Goal: Task Accomplishment & Management: Use online tool/utility

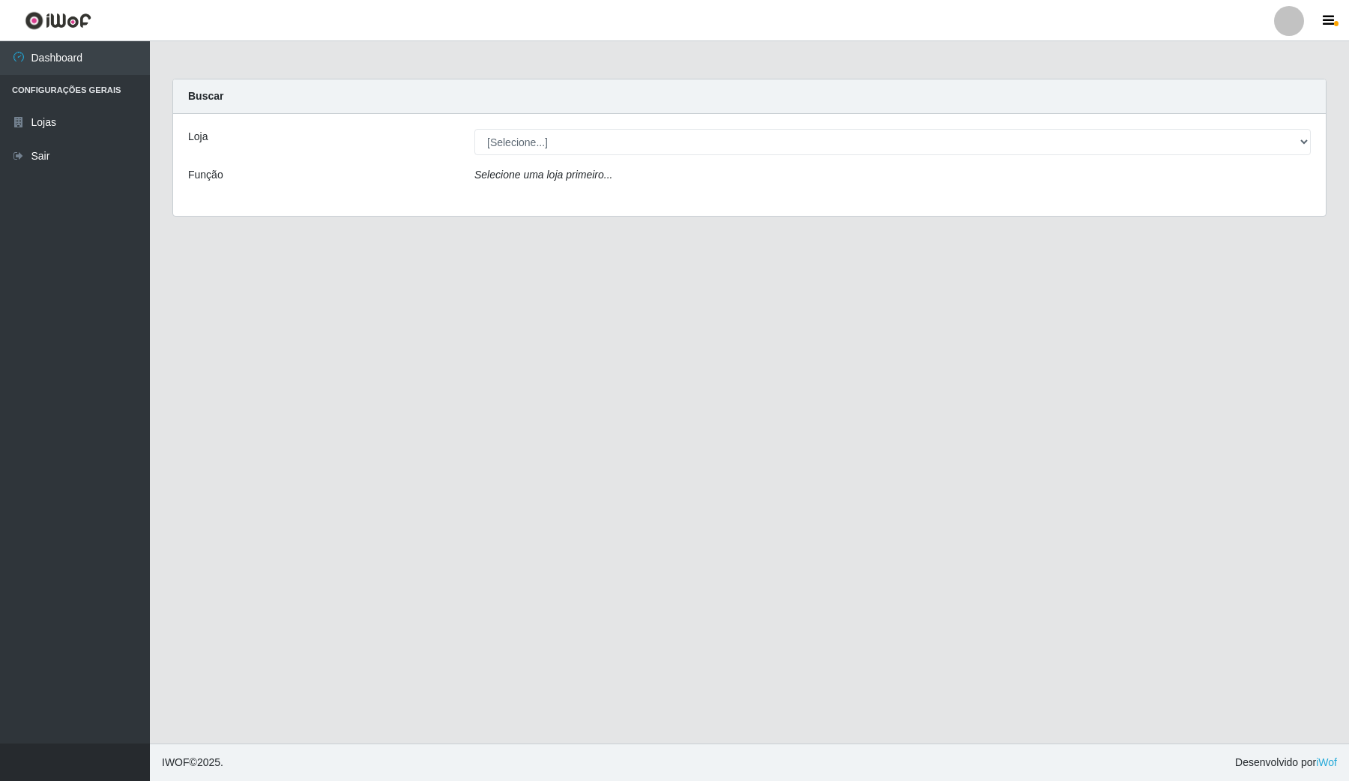
click at [959, 125] on div "Loja [Selecione...] Rede Compras Supermercados - LOJA 4 Função Selecione uma lo…" at bounding box center [749, 165] width 1153 height 102
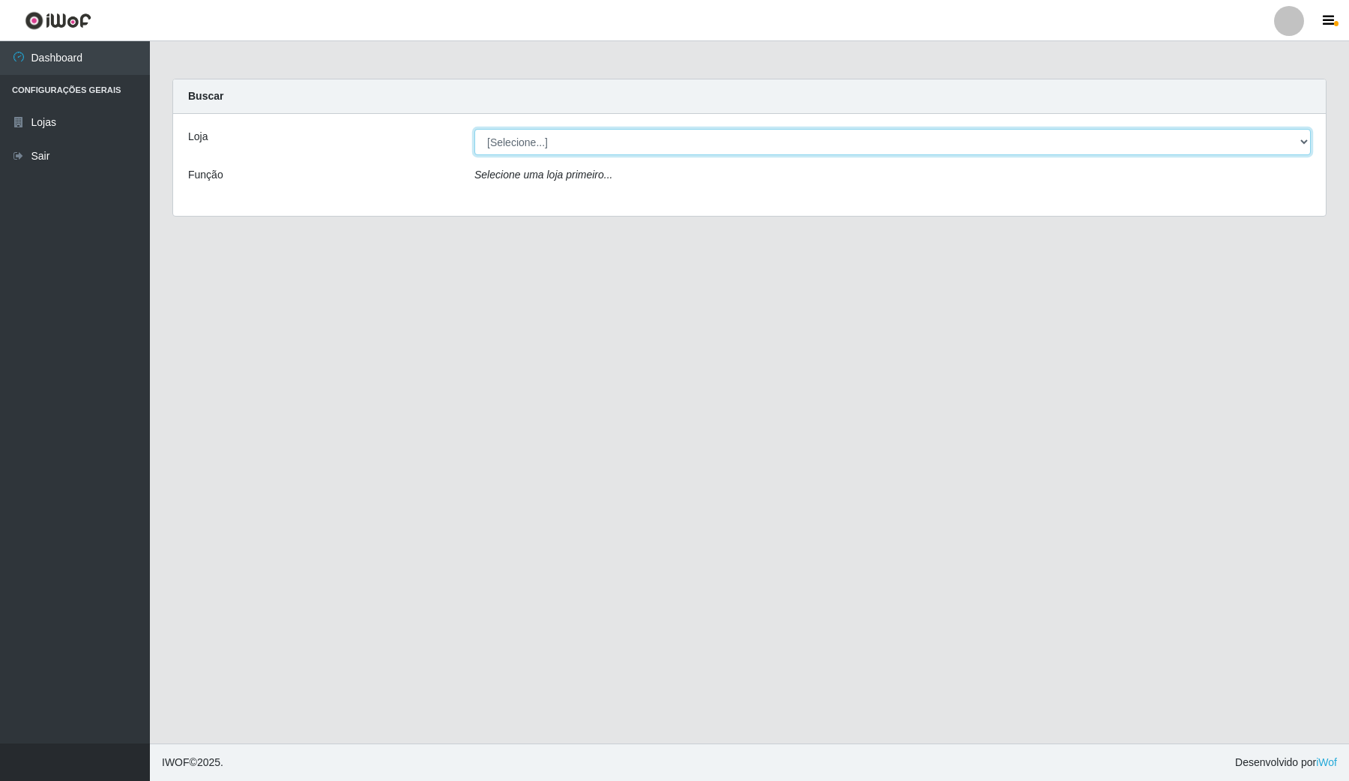
click at [959, 132] on select "[Selecione...] Rede Compras Supermercados - LOJA 4" at bounding box center [893, 142] width 837 height 26
select select "159"
click at [475, 129] on select "[Selecione...] Rede Compras Supermercados - LOJA 4" at bounding box center [893, 142] width 837 height 26
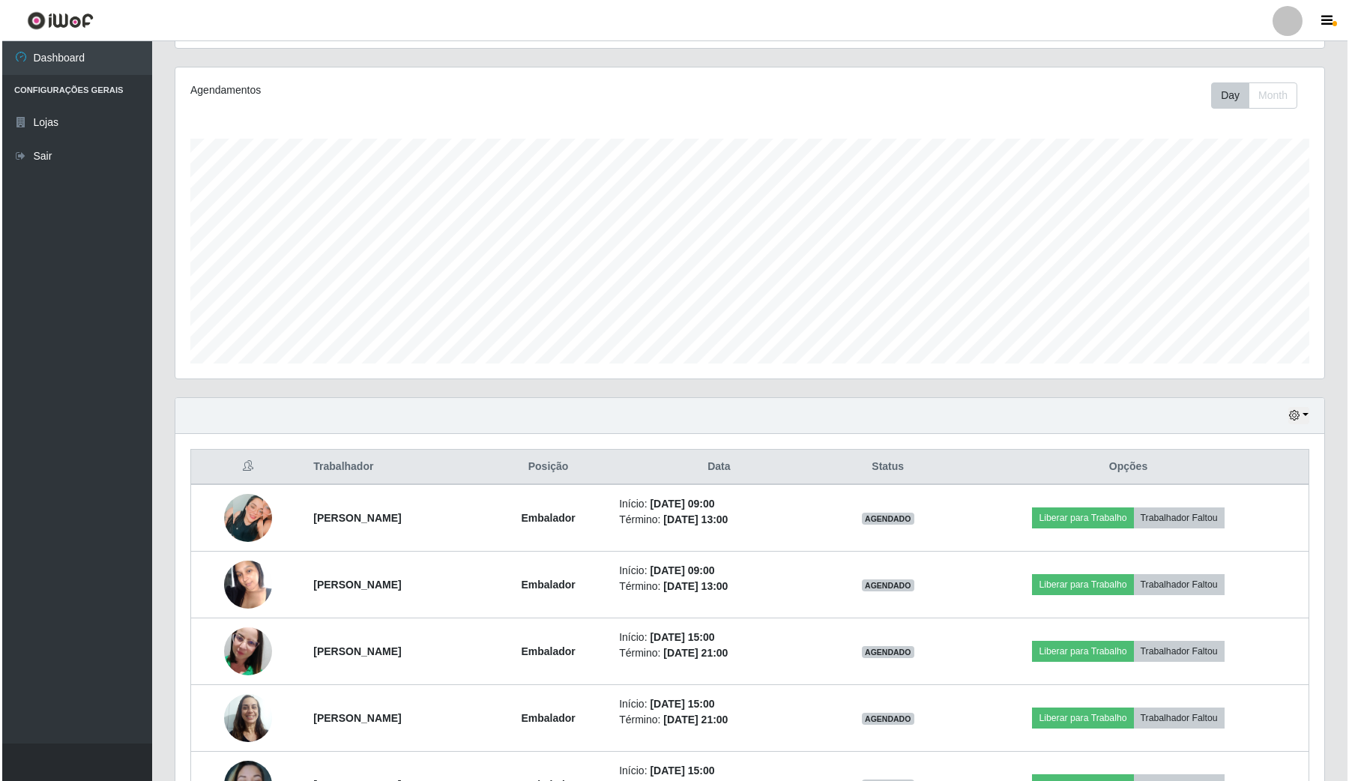
scroll to position [187, 0]
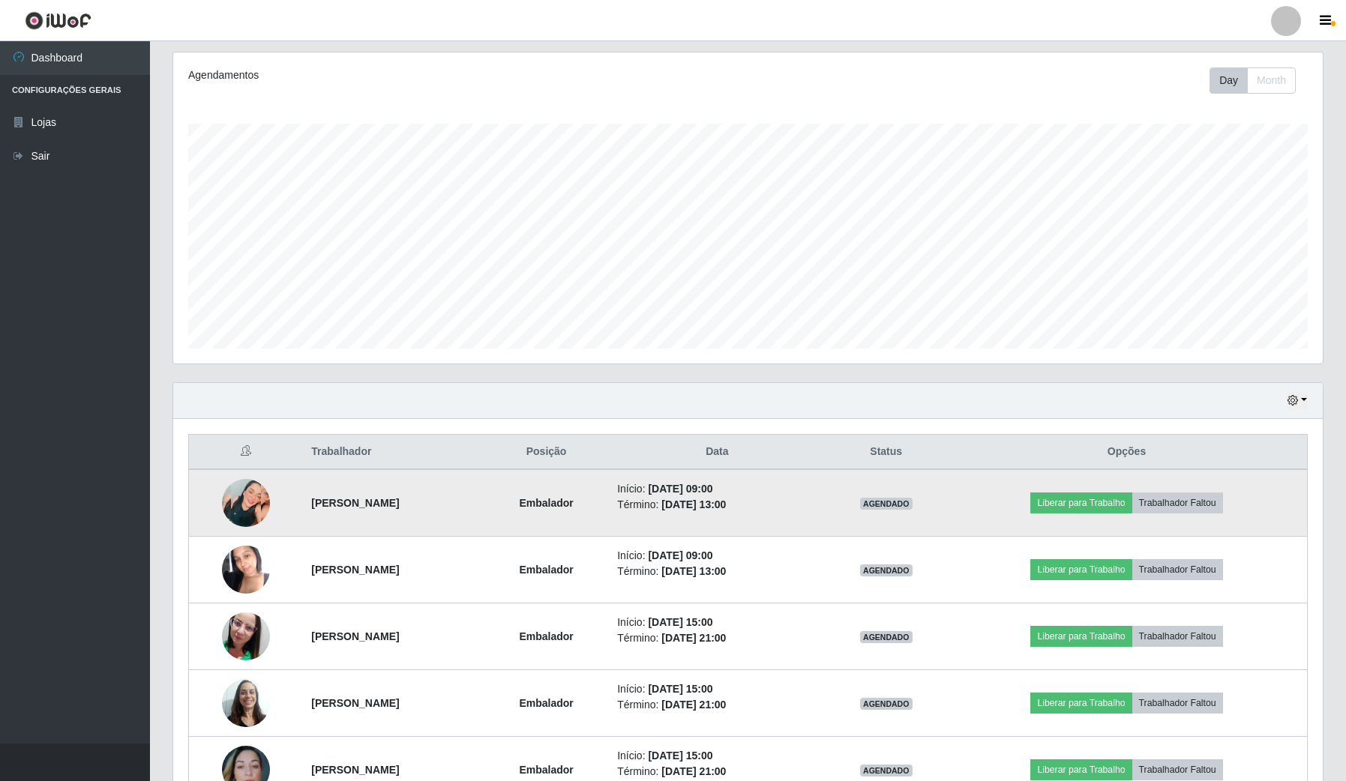
click at [241, 465] on img at bounding box center [246, 503] width 48 height 48
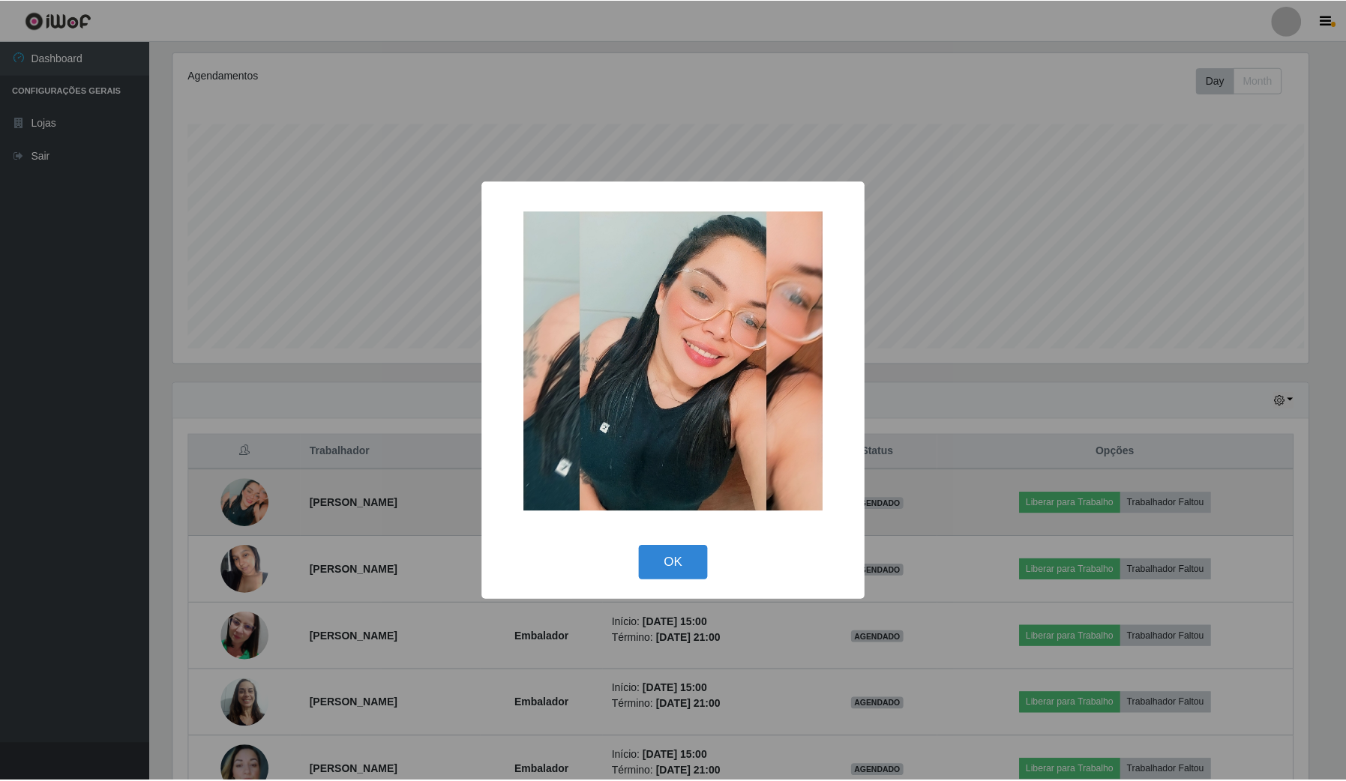
scroll to position [312, 1138]
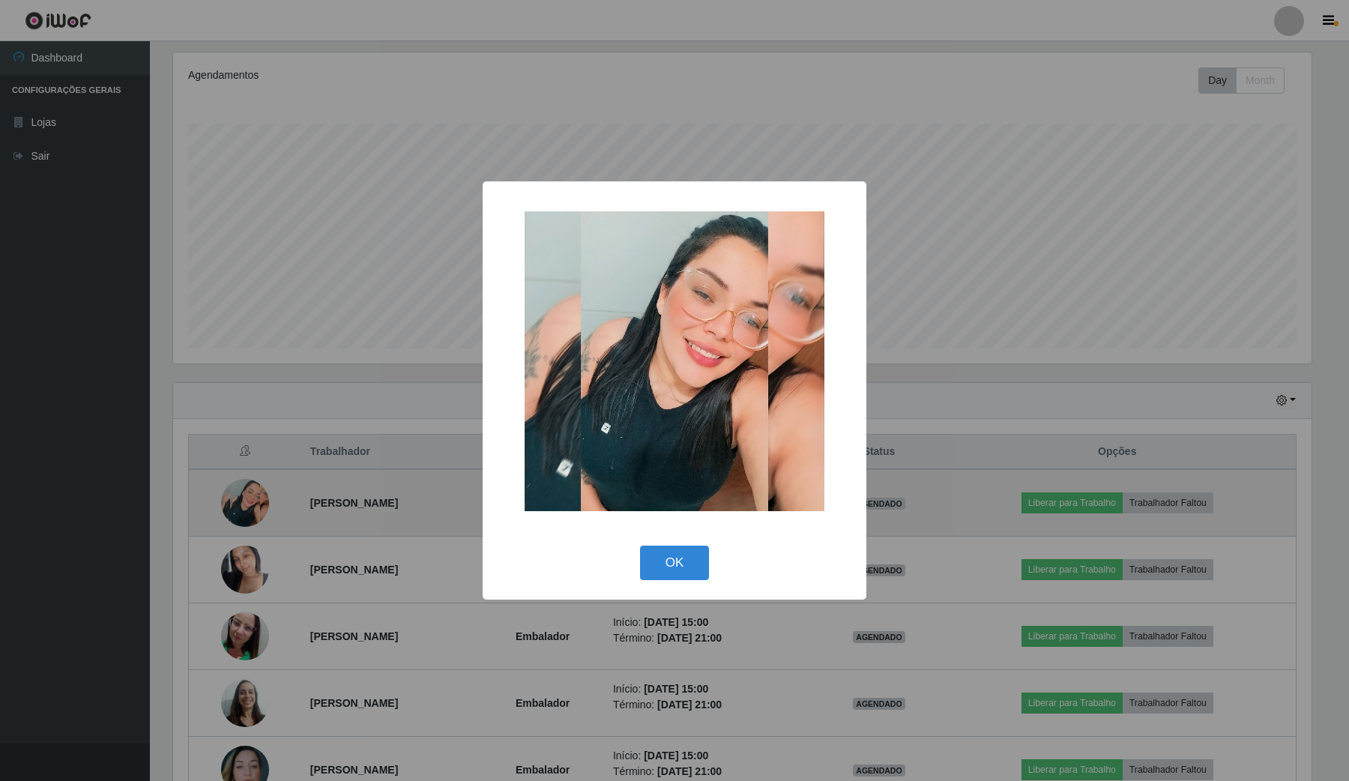
click at [241, 465] on div "× OK Cancel" at bounding box center [674, 390] width 1349 height 781
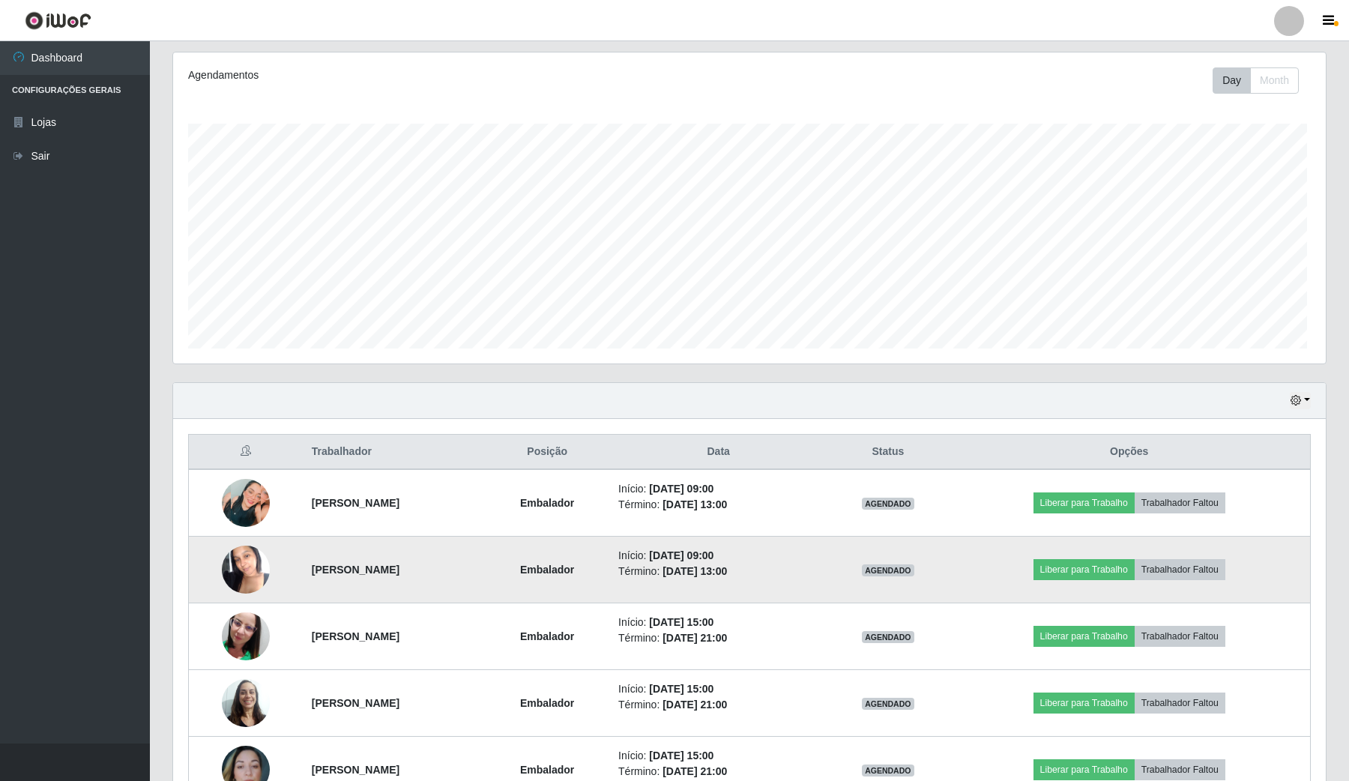
scroll to position [312, 1148]
click at [229, 465] on img at bounding box center [246, 570] width 48 height 64
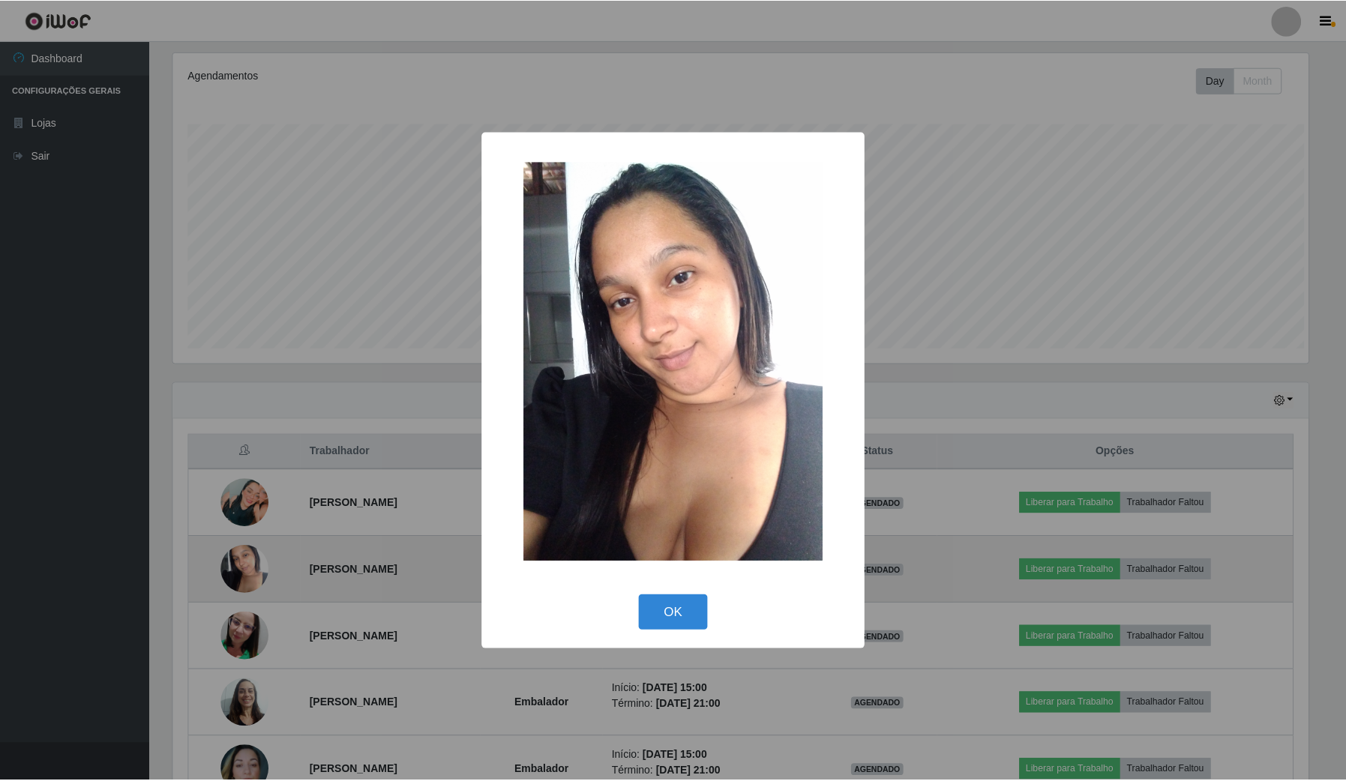
scroll to position [312, 1138]
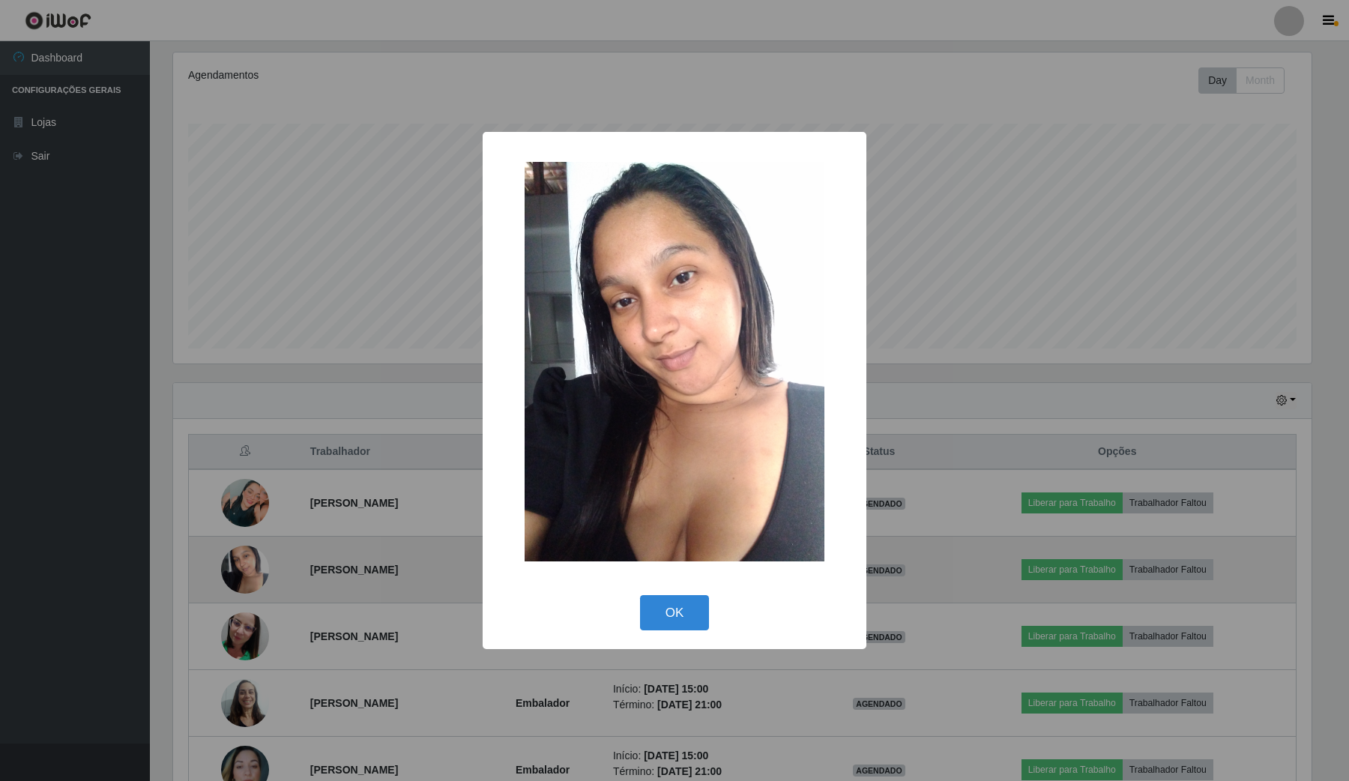
click at [229, 465] on div "× OK Cancel" at bounding box center [674, 390] width 1349 height 781
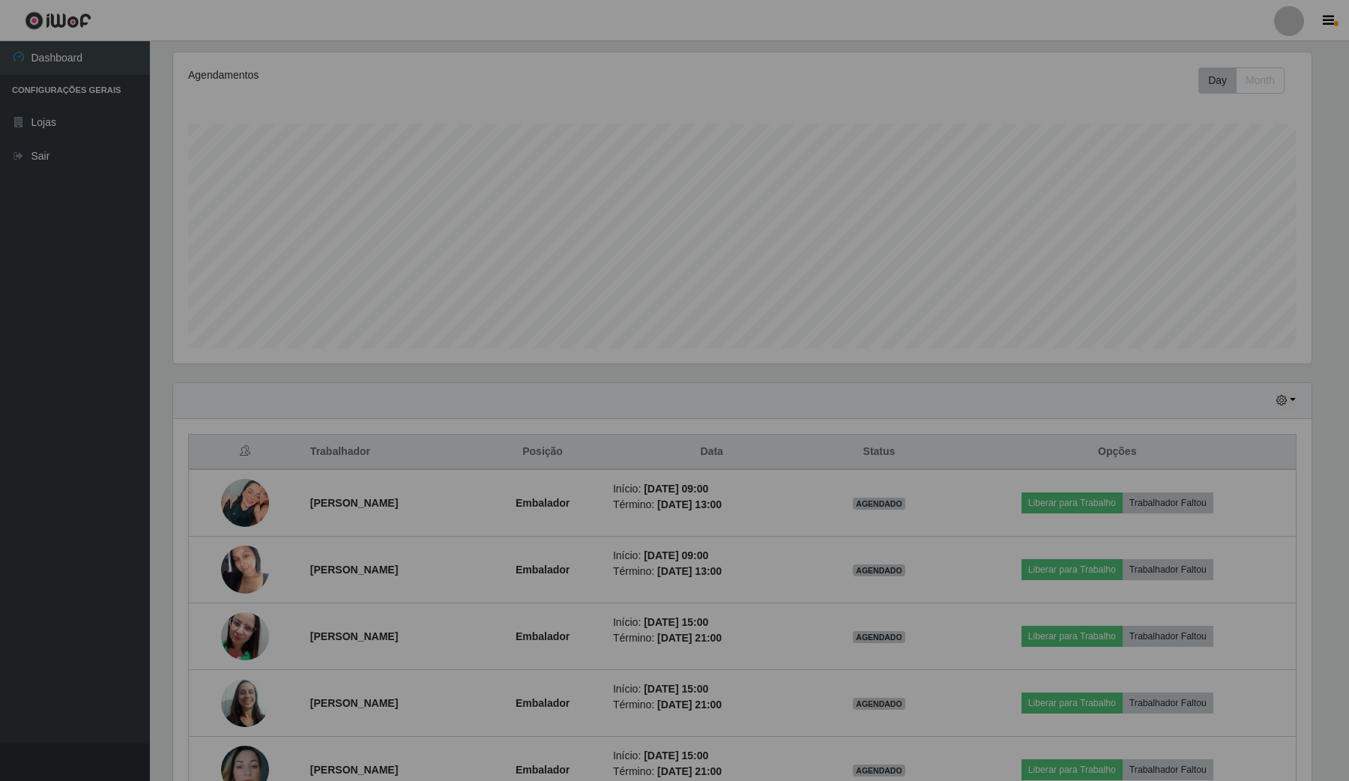
scroll to position [312, 1148]
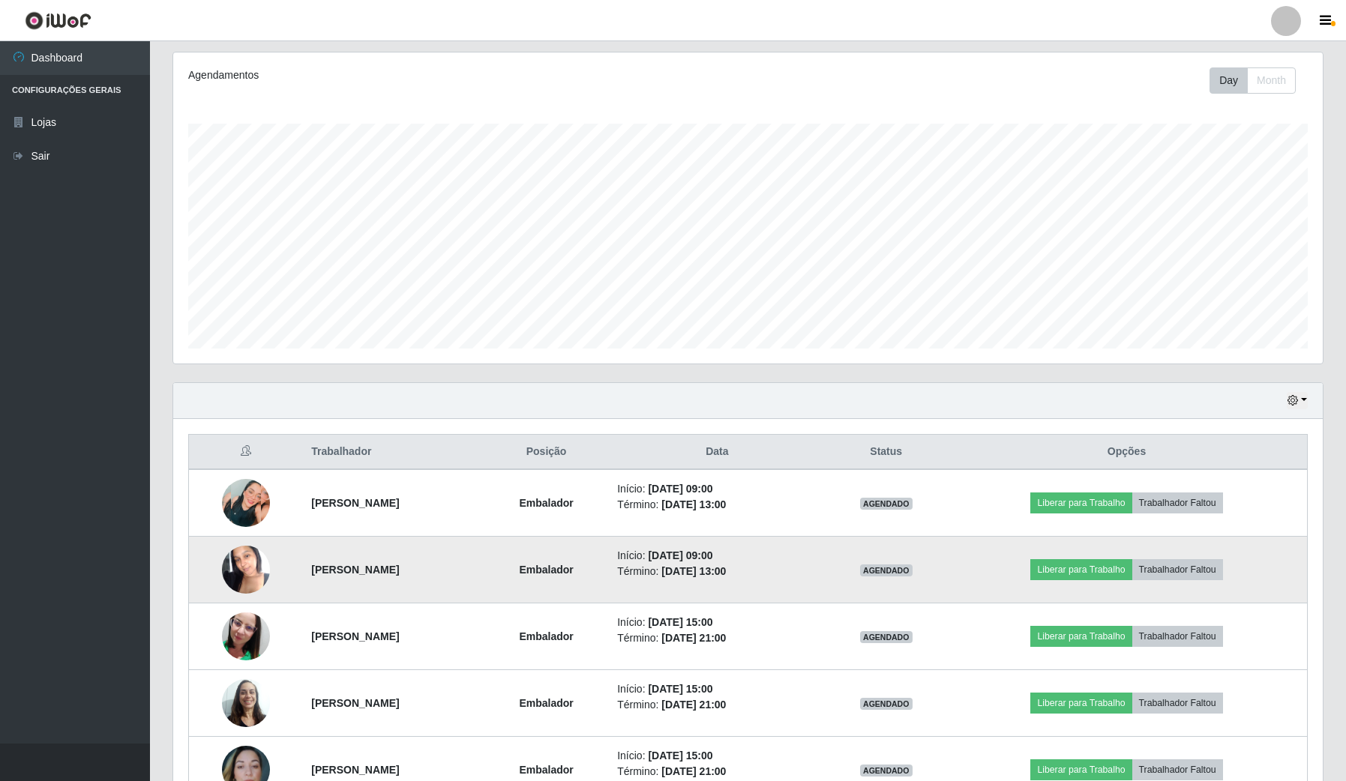
click at [816, 465] on li "Início: [DATE] 09:00" at bounding box center [716, 556] width 199 height 16
click at [959, 465] on button "Liberar para Trabalho" at bounding box center [1080, 569] width 101 height 21
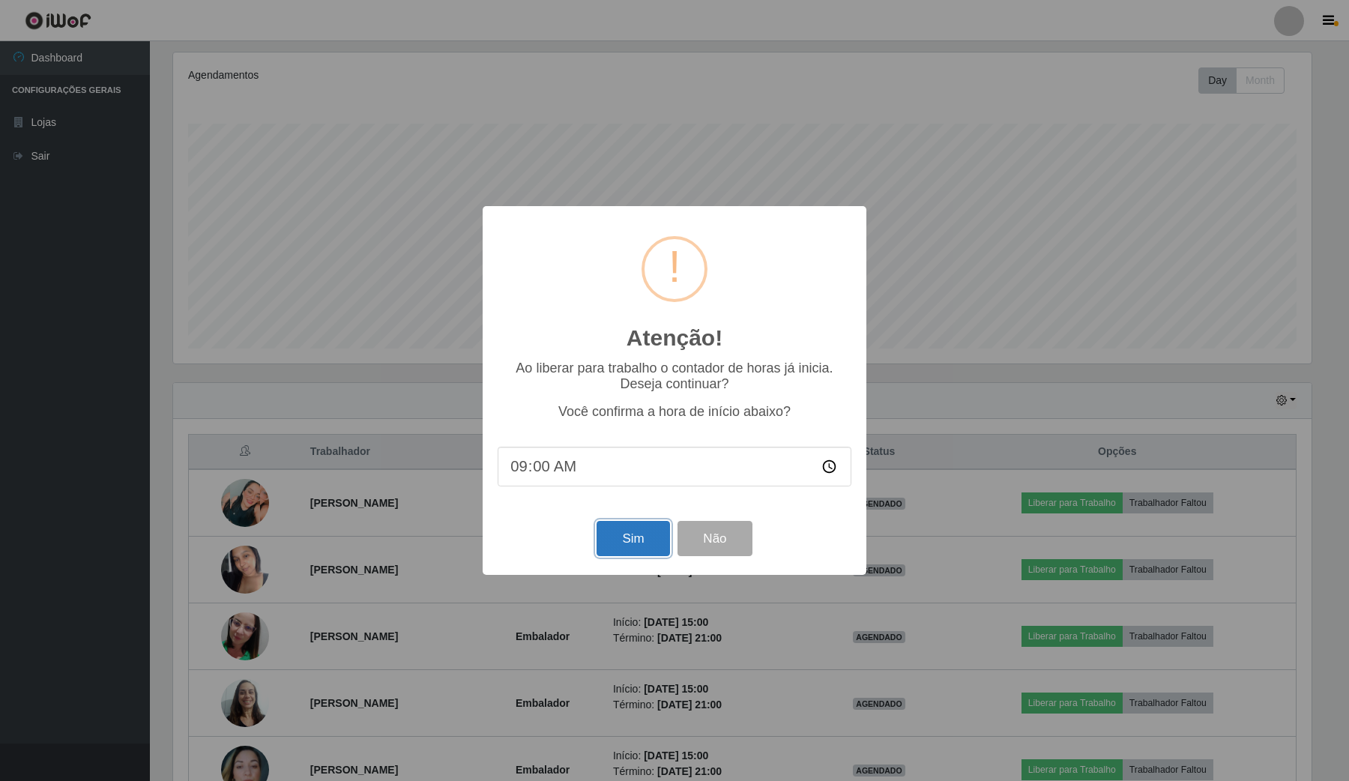
click at [641, 465] on button "Sim" at bounding box center [633, 538] width 73 height 35
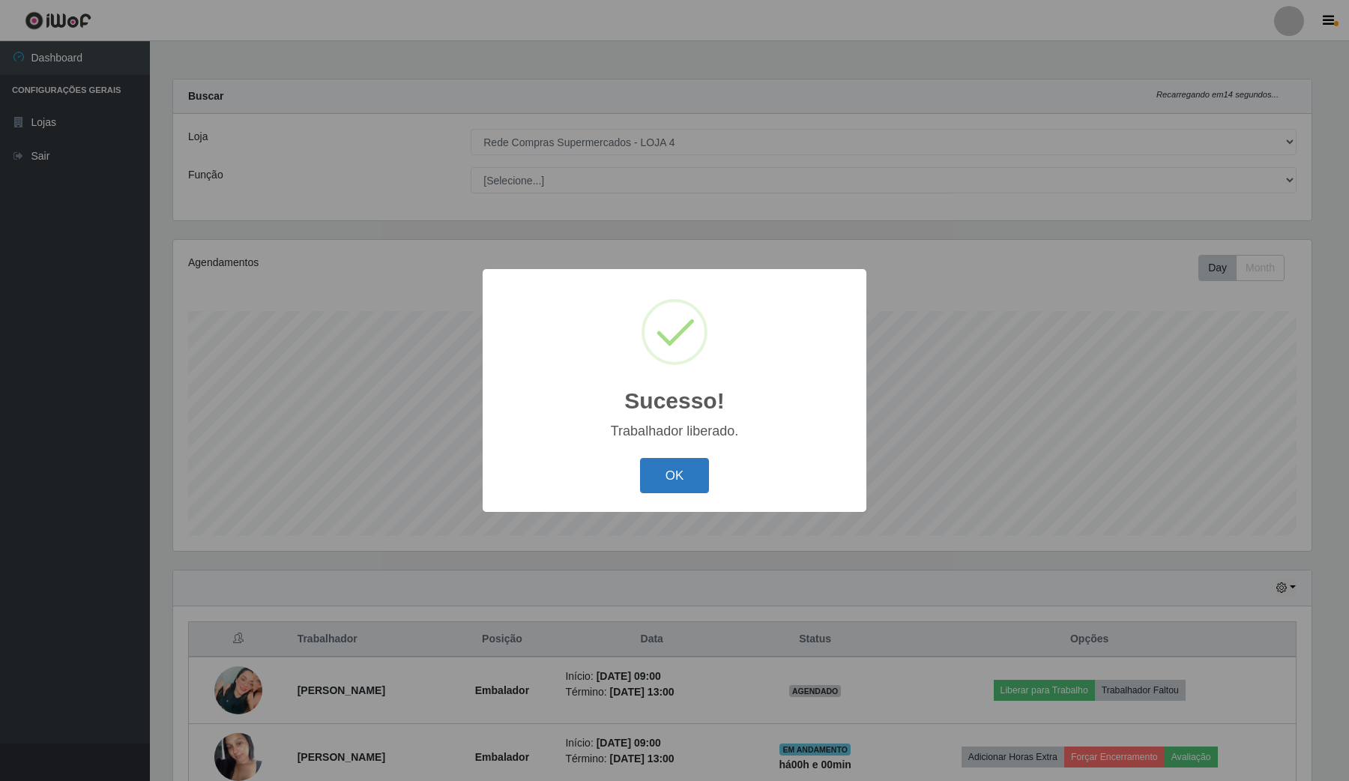
click at [676, 465] on button "OK" at bounding box center [675, 475] width 70 height 35
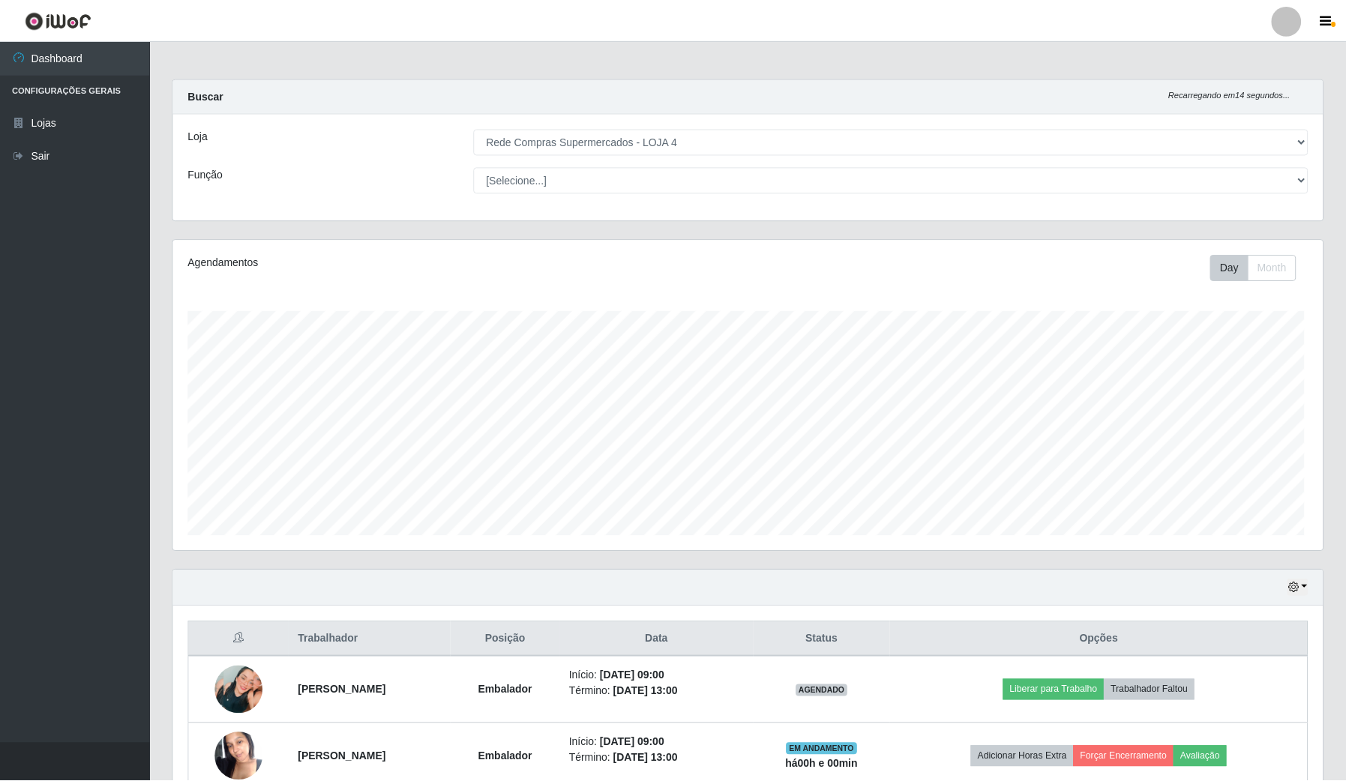
scroll to position [312, 1148]
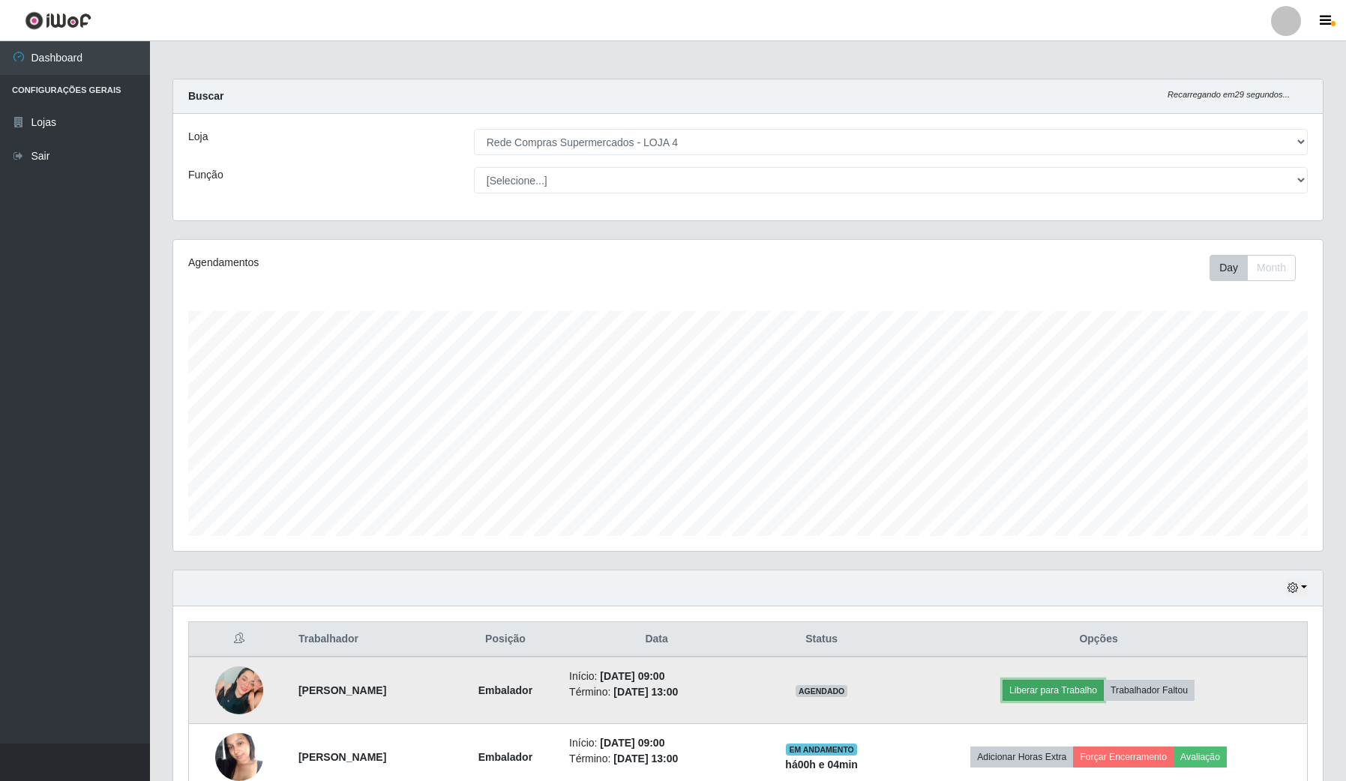
click at [959, 465] on button "Liberar para Trabalho" at bounding box center [1052, 690] width 101 height 21
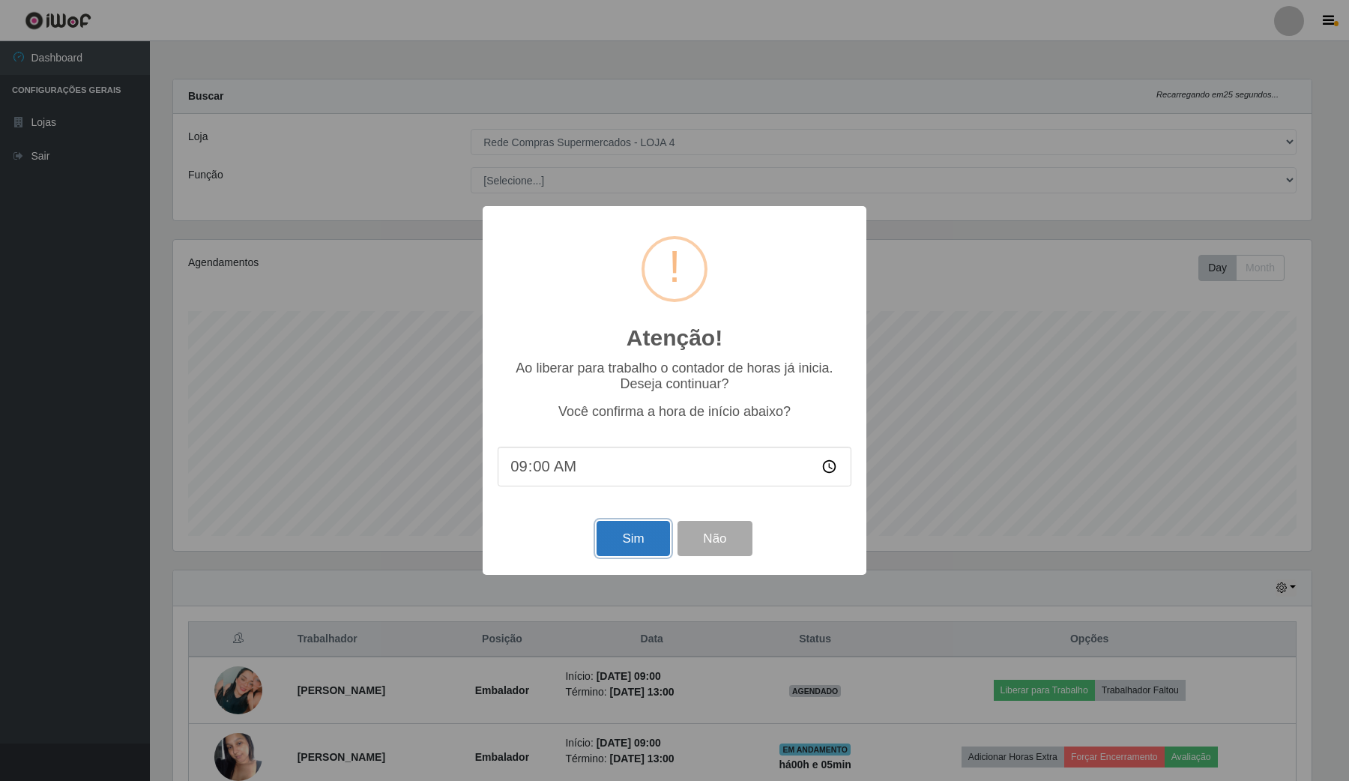
click at [601, 465] on button "Sim" at bounding box center [633, 538] width 73 height 35
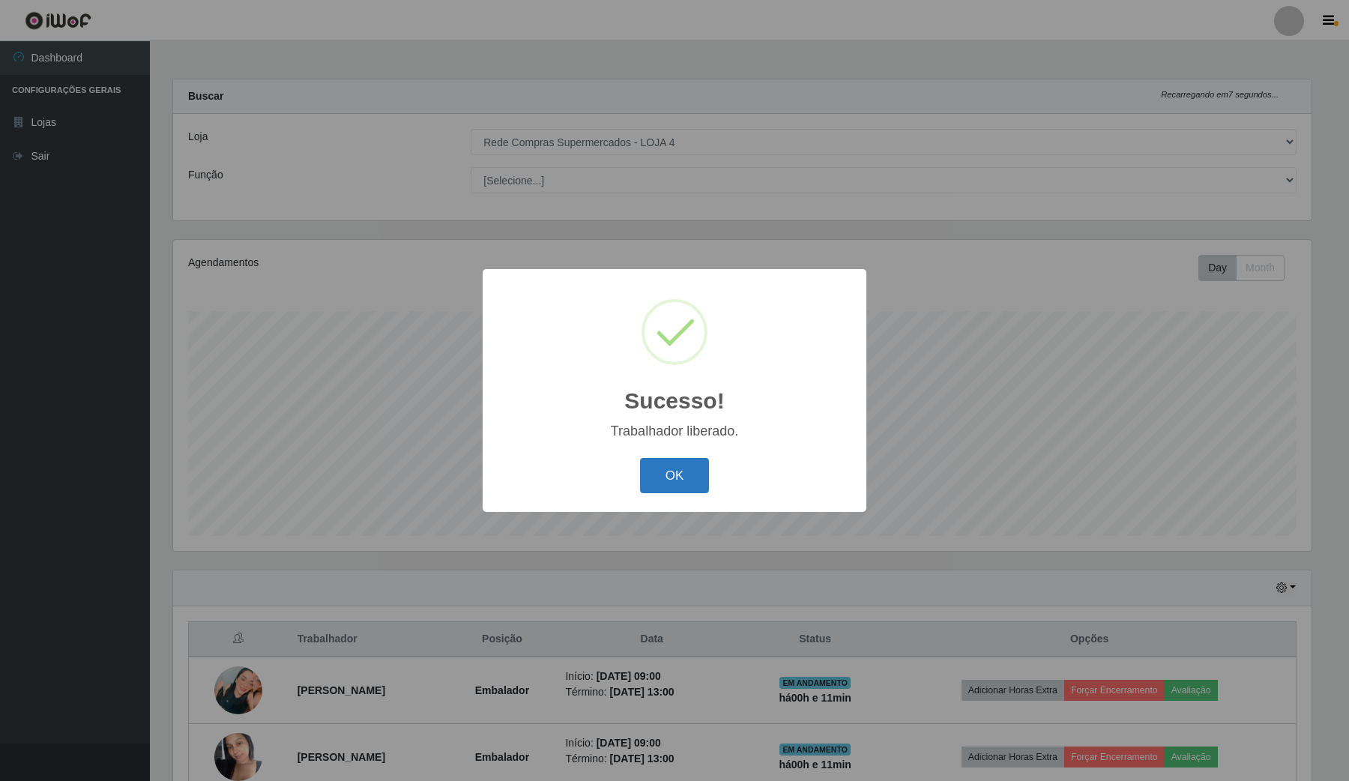
click at [684, 465] on button "OK" at bounding box center [675, 475] width 70 height 35
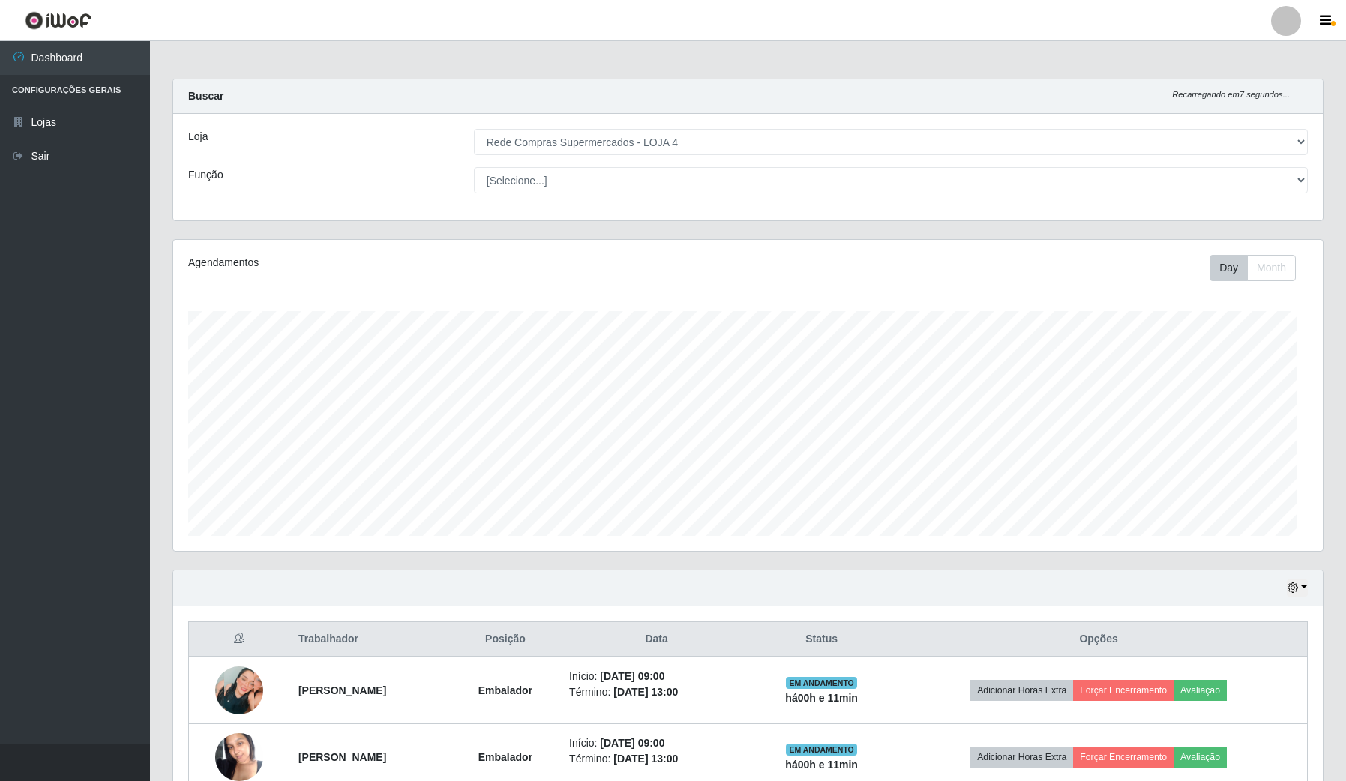
scroll to position [312, 1148]
click at [61, 465] on ul "Dashboard Configurações Gerais Lojas Sair" at bounding box center [75, 392] width 150 height 702
